Goal: Task Accomplishment & Management: Complete application form

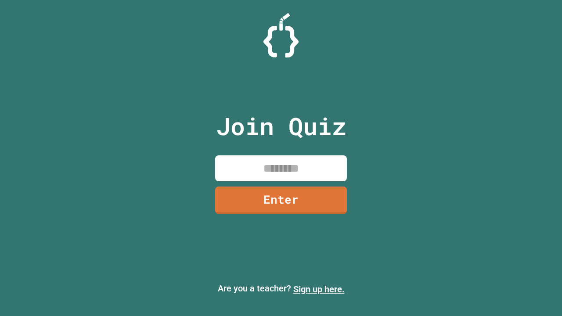
click at [319, 289] on link "Sign up here." at bounding box center [318, 289] width 51 height 11
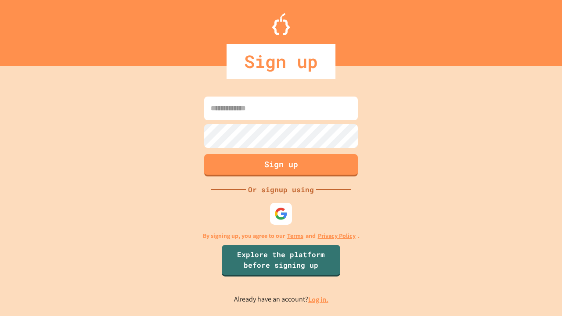
click at [319, 300] on link "Log in." at bounding box center [318, 299] width 20 height 9
